Goal: Transaction & Acquisition: Purchase product/service

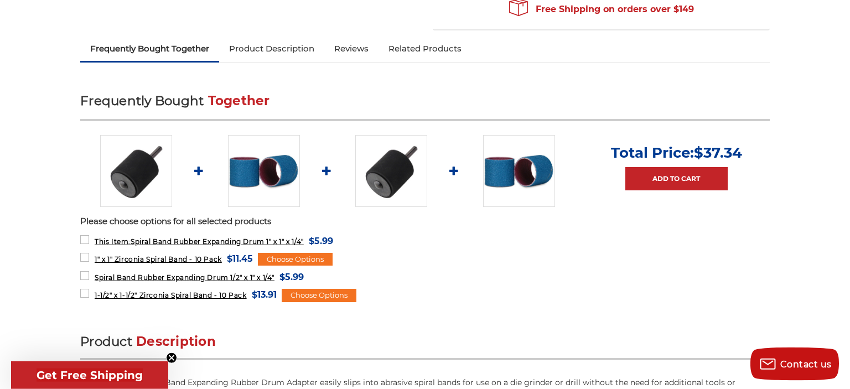
scroll to position [361, 0]
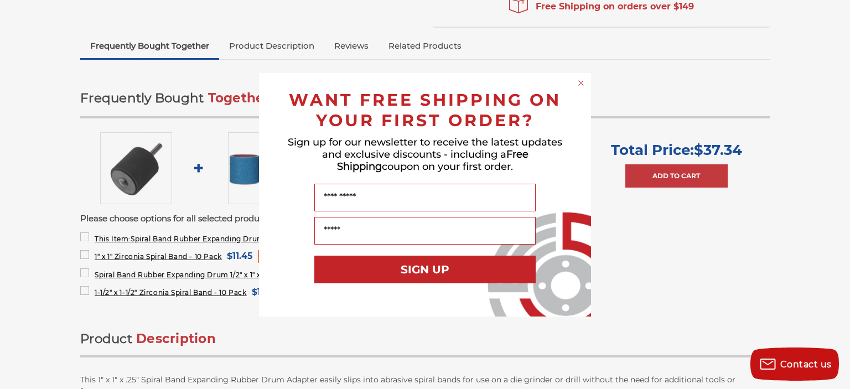
click at [438, 81] on icon "Close dialog" at bounding box center [581, 83] width 4 height 4
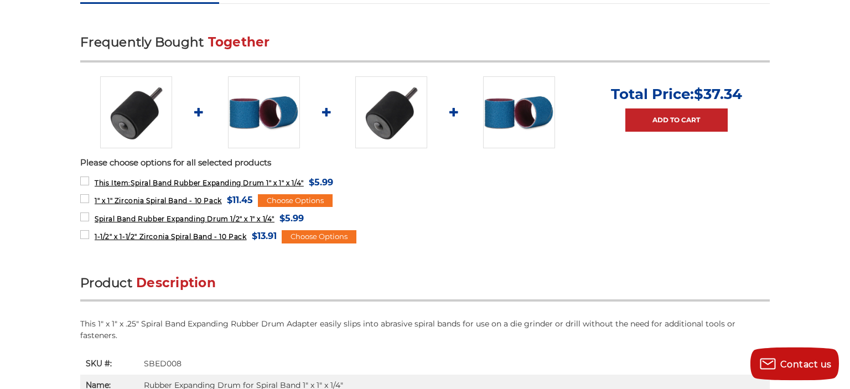
scroll to position [400, 0]
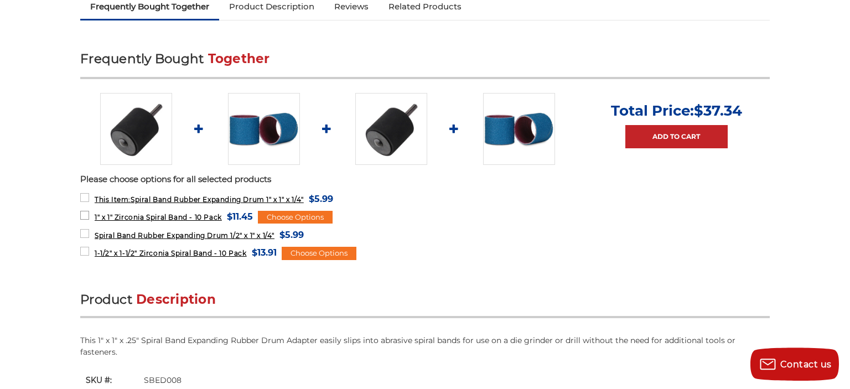
click at [165, 215] on span "1" x 1" Zirconia Spiral Band - 10 Pack" at bounding box center [158, 217] width 127 height 8
click at [166, 215] on span "1" x 1" Zirconia Spiral Band - 10 Pack" at bounding box center [158, 217] width 127 height 8
click at [165, 193] on label "This Item: Spiral Band Rubber Expanding Drum 1" x 1" x 1/4" MSRP: Was: Now: $5.…" at bounding box center [206, 199] width 253 height 15
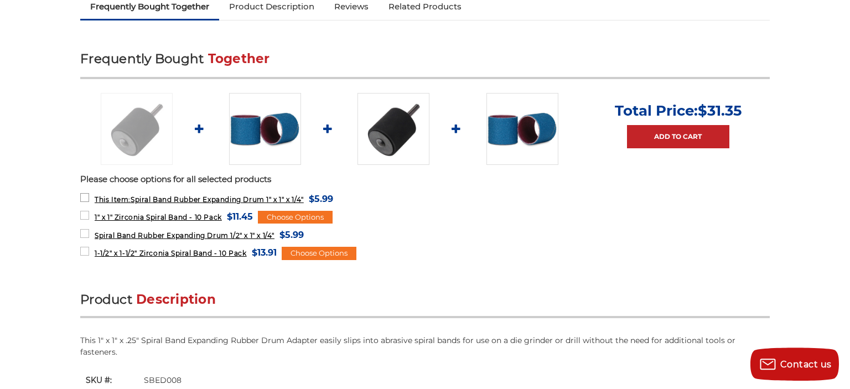
click at [165, 193] on label "This Item: Spiral Band Rubber Expanding Drum 1" x 1" x 1/4" MSRP: Was: Now: $5.…" at bounding box center [206, 199] width 253 height 15
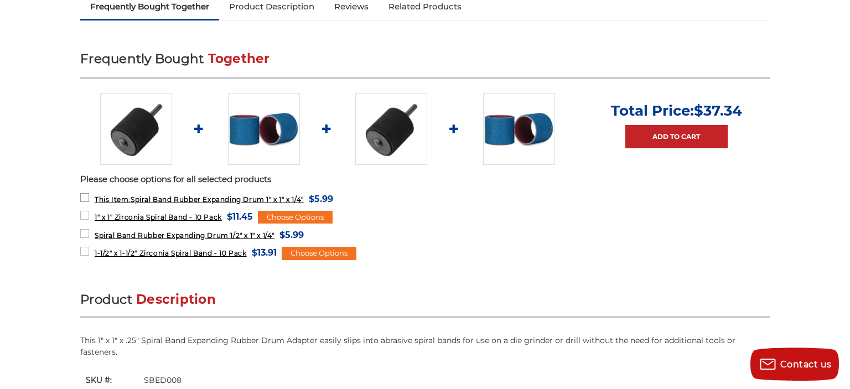
click at [165, 193] on label "This Item: Spiral Band Rubber Expanding Drum 1" x 1" x 1/4" MSRP: Was: Now: $5.…" at bounding box center [206, 199] width 253 height 15
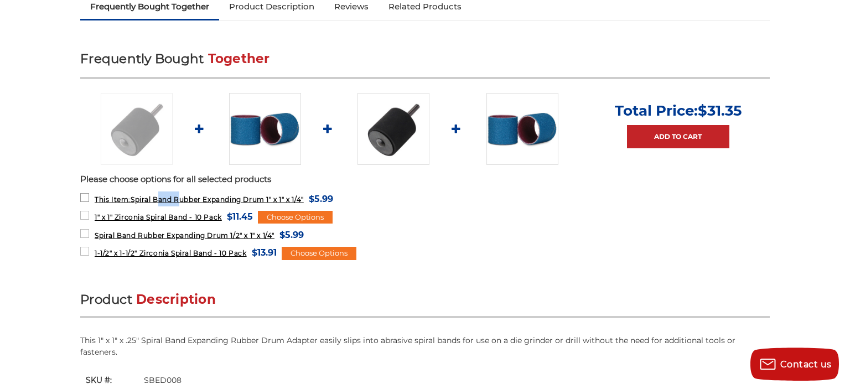
click at [165, 193] on label "This Item: Spiral Band Rubber Expanding Drum 1" x 1" x 1/4" MSRP: Was: Now: $5.…" at bounding box center [206, 199] width 253 height 15
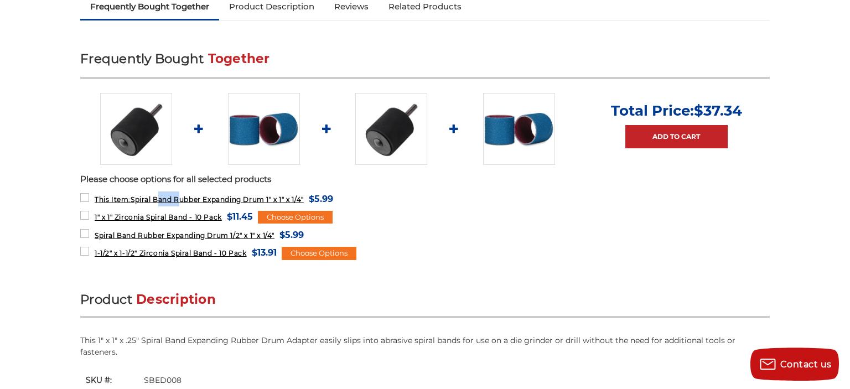
click at [128, 151] on img at bounding box center [136, 129] width 72 height 72
click at [123, 160] on img at bounding box center [136, 129] width 72 height 72
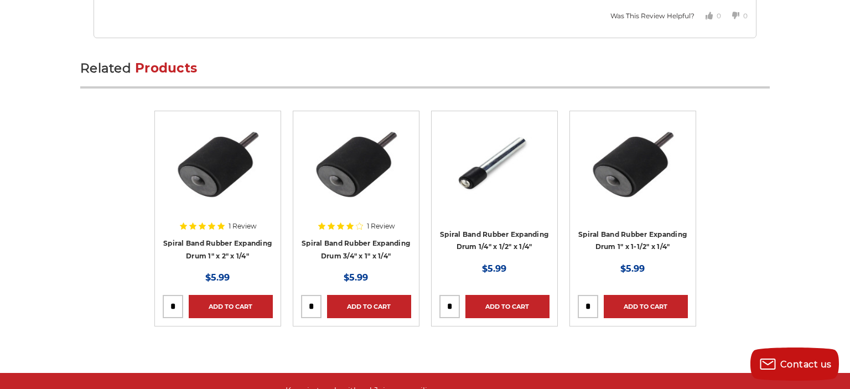
scroll to position [1500, 0]
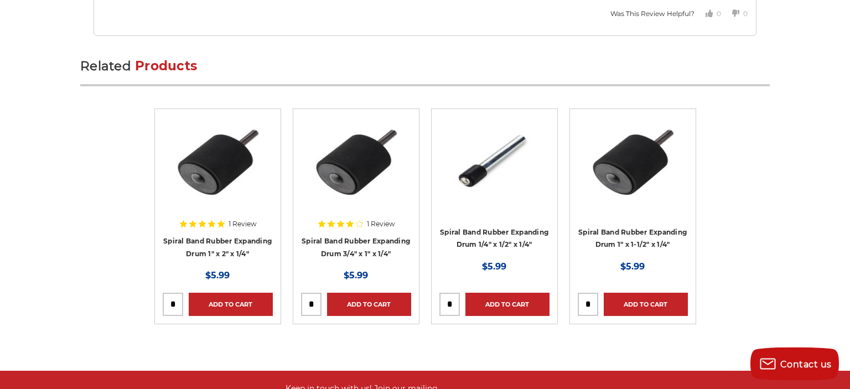
click at [238, 247] on div at bounding box center [215, 186] width 105 height 138
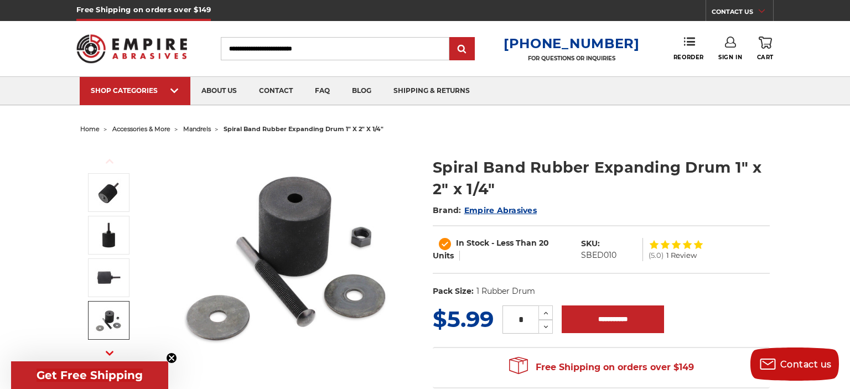
click at [353, 45] on input "Search" at bounding box center [335, 48] width 229 height 23
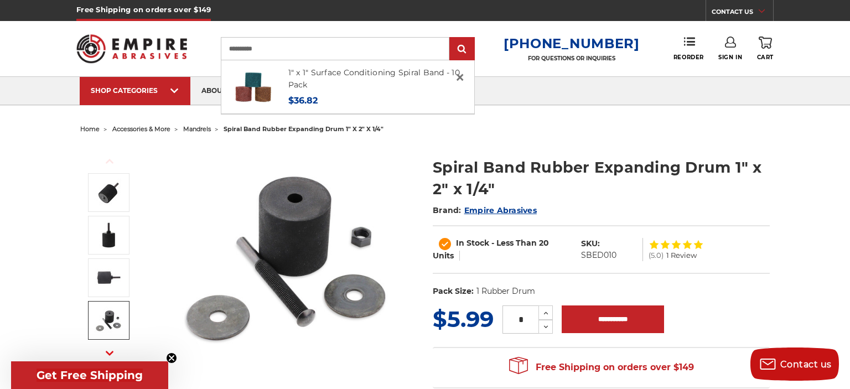
type input "**********"
click at [451, 38] on input "submit" at bounding box center [462, 49] width 22 height 22
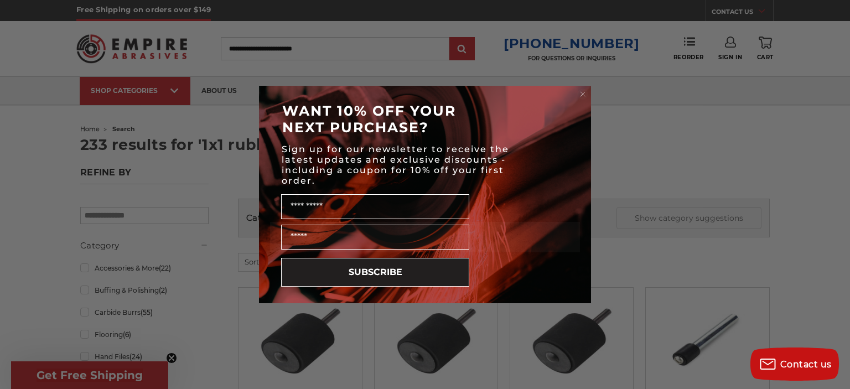
click at [586, 94] on circle "Close dialog" at bounding box center [583, 94] width 11 height 11
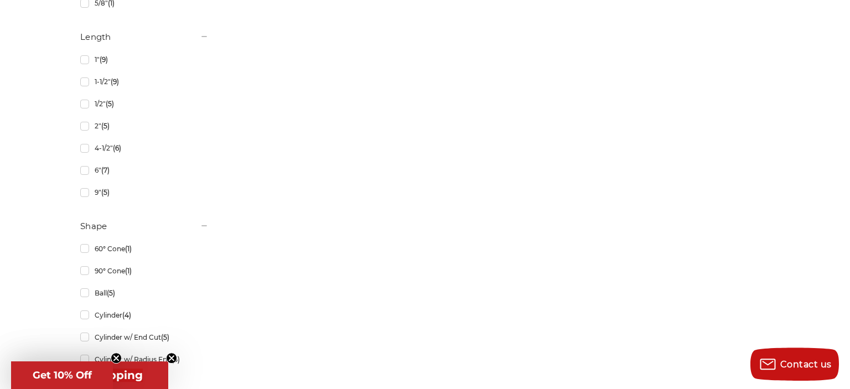
scroll to position [1299, 0]
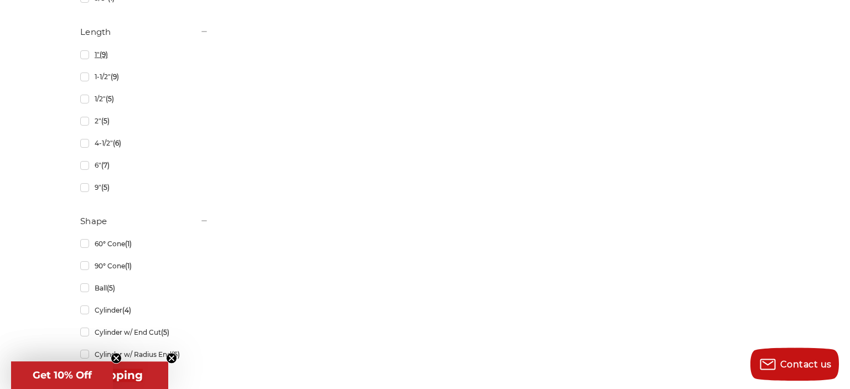
click at [81, 54] on link "1" (9)" at bounding box center [144, 54] width 128 height 19
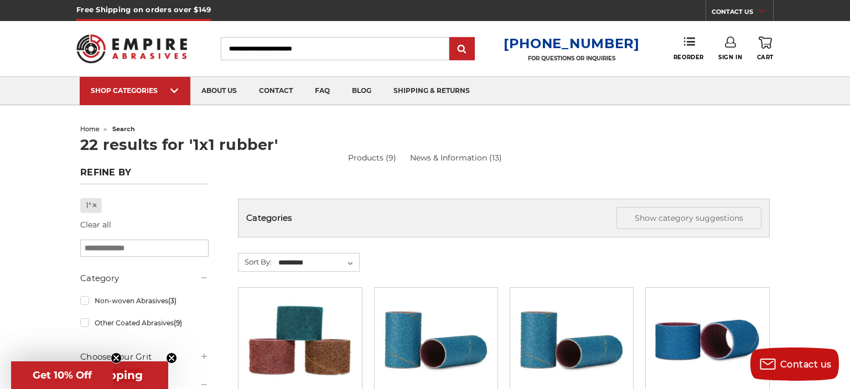
click at [280, 45] on input "Search" at bounding box center [335, 48] width 229 height 23
